Goal: Transaction & Acquisition: Purchase product/service

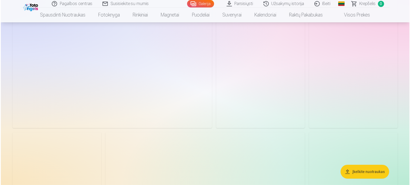
scroll to position [64, 0]
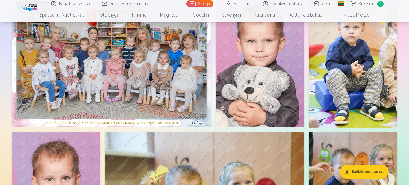
click at [124, 120] on img at bounding box center [111, 61] width 199 height 133
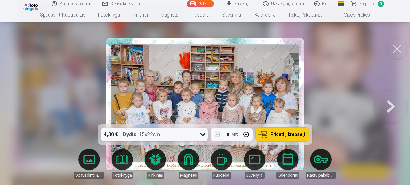
click at [289, 136] on span "Pridėti į krepšelį" at bounding box center [288, 134] width 34 height 5
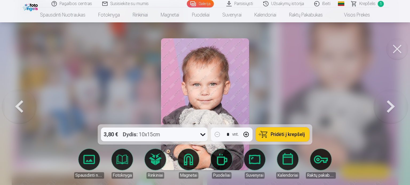
click at [278, 134] on span "Pridėti į krepšelį" at bounding box center [288, 134] width 34 height 5
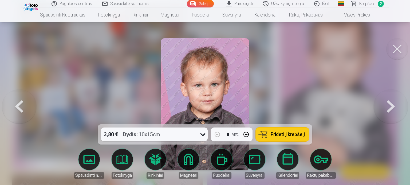
click at [278, 134] on span "Pridėti į krepšelį" at bounding box center [288, 134] width 34 height 5
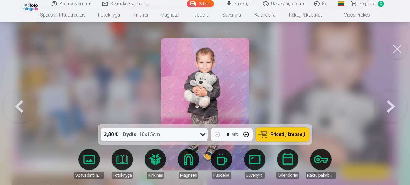
click at [277, 134] on span "Pridėti į krepšelį" at bounding box center [288, 134] width 34 height 5
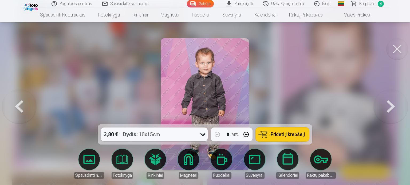
click at [277, 134] on span "Pridėti į krepšelį" at bounding box center [288, 134] width 34 height 5
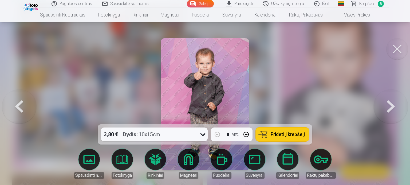
click at [275, 135] on span "Pridėti į krepšelį" at bounding box center [288, 134] width 34 height 5
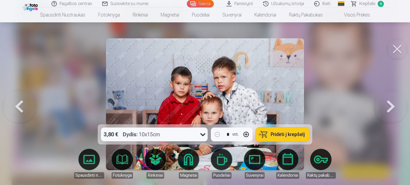
click at [274, 136] on span "Pridėti į krepšelį" at bounding box center [288, 134] width 34 height 5
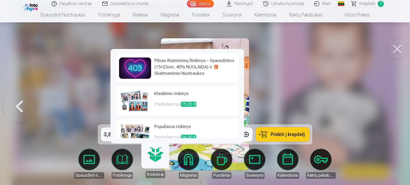
click at [152, 97] on link "Klasikinis rinkinys Pradedant nuo 19,20 €" at bounding box center [177, 101] width 123 height 30
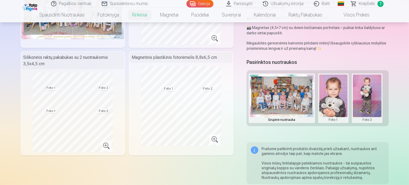
scroll to position [105, 0]
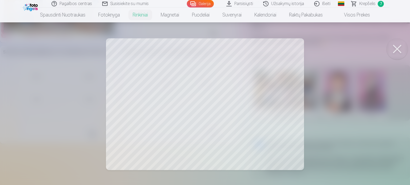
click at [397, 48] on button at bounding box center [396, 48] width 21 height 21
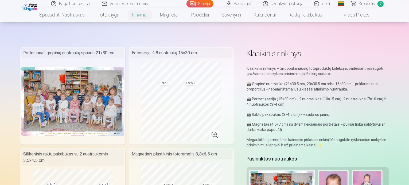
scroll to position [0, 0]
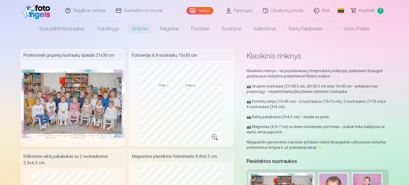
click at [370, 10] on span "Krepšelis" at bounding box center [367, 10] width 16 height 6
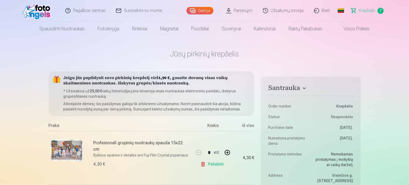
click at [42, 11] on img at bounding box center [37, 10] width 31 height 17
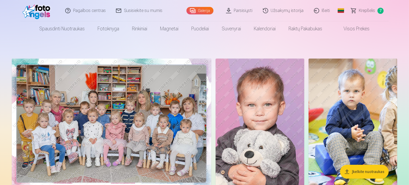
click at [288, 9] on link "Užsakymų istorija" at bounding box center [283, 10] width 51 height 21
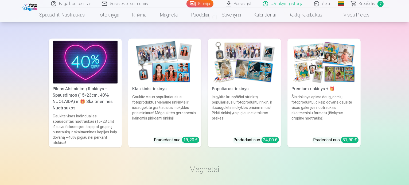
scroll to position [496, 0]
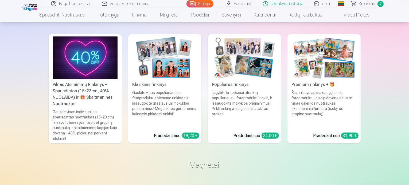
click at [346, 66] on img at bounding box center [323, 58] width 65 height 43
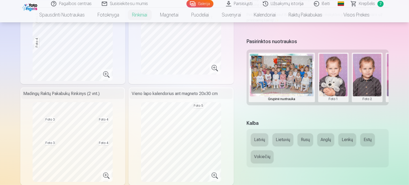
scroll to position [171, 0]
click at [311, 139] on button "Rusų" at bounding box center [304, 140] width 15 height 13
click at [290, 134] on button "Lietuvių" at bounding box center [282, 140] width 21 height 13
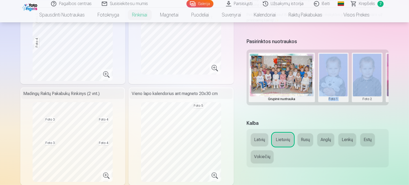
drag, startPoint x: 301, startPoint y: 103, endPoint x: 361, endPoint y: 99, distance: 60.4
click at [361, 99] on div "Grupinė nuotrauka Foto 1 Foto 2 Foto 3 Foto 4 Foto 5" at bounding box center [317, 78] width 142 height 56
click at [347, 113] on div "Premium rinkinys + 🎁 Premium rinkinys – išsamus populiariausių fotoproduktų rin…" at bounding box center [204, 131] width 368 height 507
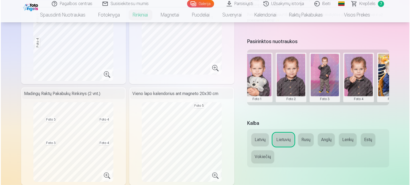
scroll to position [0, 81]
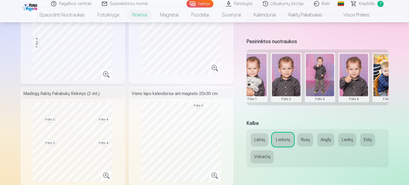
click at [397, 67] on button at bounding box center [387, 78] width 29 height 48
click at [384, 75] on button "Pakeisti nuotrauką" at bounding box center [382, 75] width 50 height 15
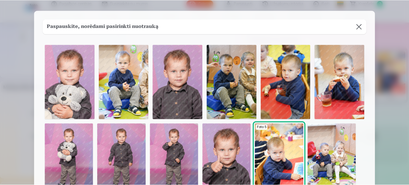
scroll to position [11, 0]
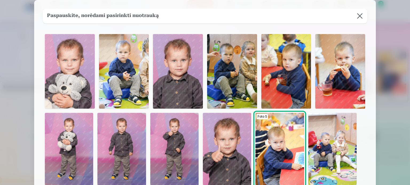
click at [364, 14] on button at bounding box center [359, 16] width 15 height 15
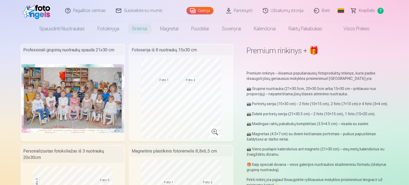
scroll to position [0, 0]
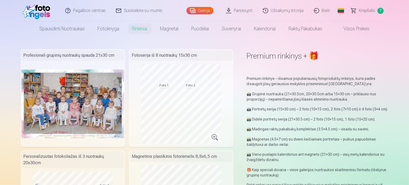
click at [352, 27] on link "Visos prekės" at bounding box center [352, 28] width 47 height 15
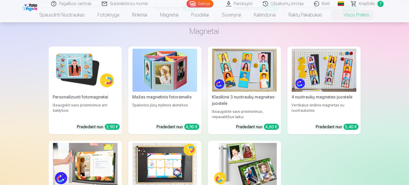
scroll to position [474, 0]
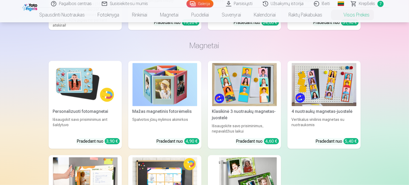
click at [183, 84] on img at bounding box center [164, 84] width 65 height 43
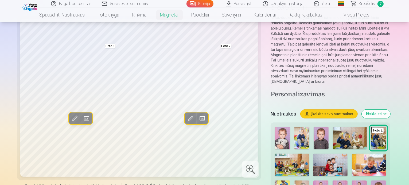
scroll to position [64, 0]
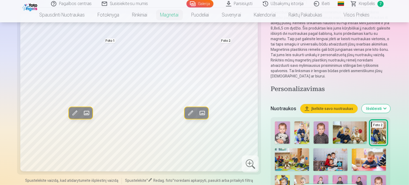
click at [313, 149] on img at bounding box center [330, 160] width 34 height 23
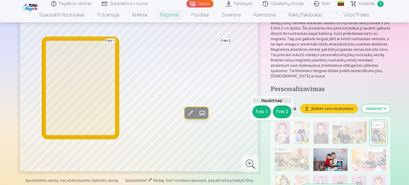
click at [265, 110] on button "Foto 1" at bounding box center [261, 112] width 18 height 13
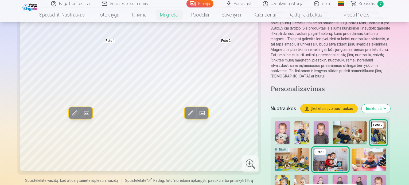
click at [390, 105] on button "Išskleisti" at bounding box center [375, 109] width 29 height 9
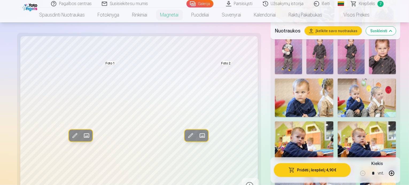
scroll to position [342, 0]
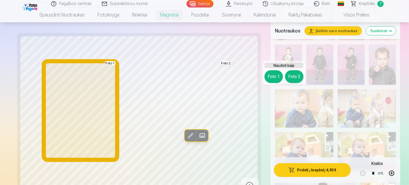
click at [268, 78] on button "Foto 1" at bounding box center [273, 76] width 18 height 13
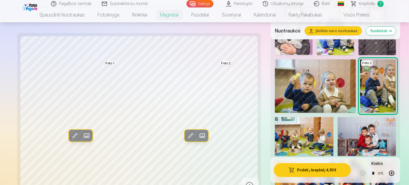
scroll to position [181, 0]
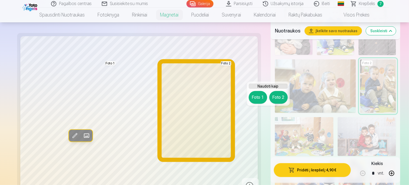
click at [279, 96] on button "Foto 2" at bounding box center [278, 97] width 18 height 13
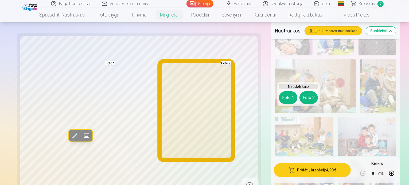
click at [308, 99] on button "Foto 2" at bounding box center [308, 98] width 18 height 13
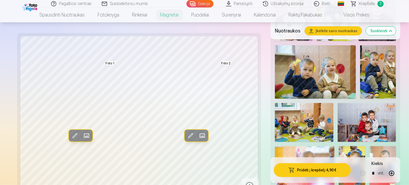
scroll to position [203, 0]
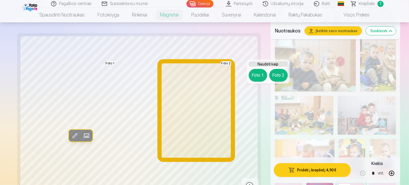
click at [280, 70] on button "Foto 2" at bounding box center [278, 75] width 18 height 13
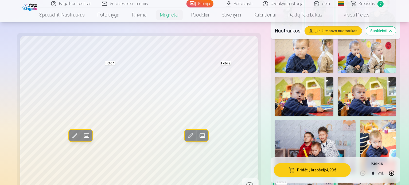
scroll to position [400, 0]
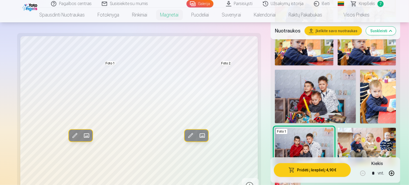
scroll to position [441, 0]
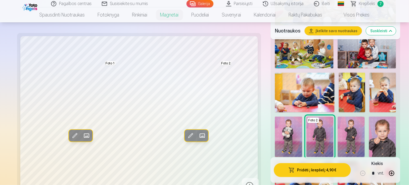
scroll to position [260, 0]
